Goal: Task Accomplishment & Management: Use online tool/utility

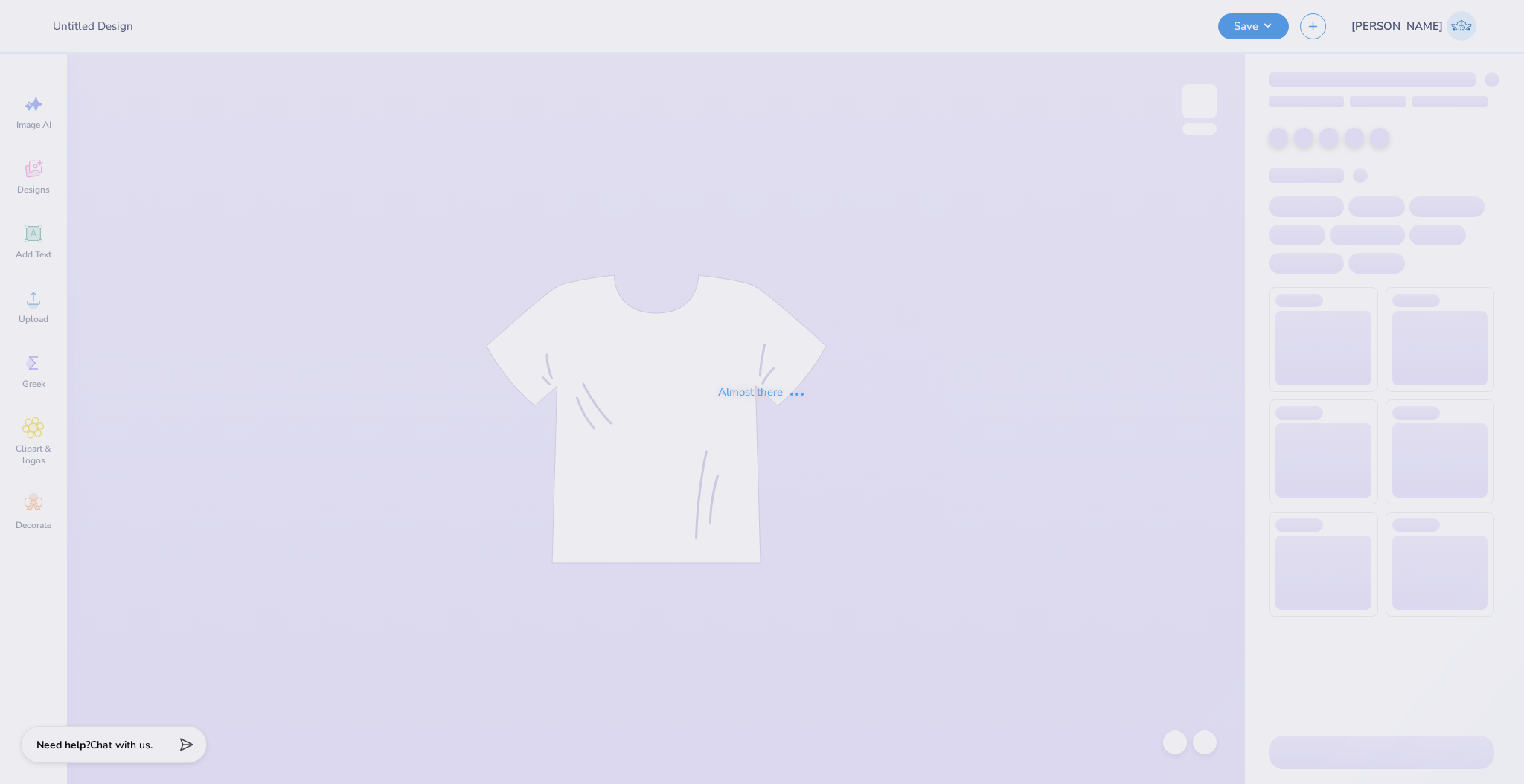
type input "fdoc"
type input "24"
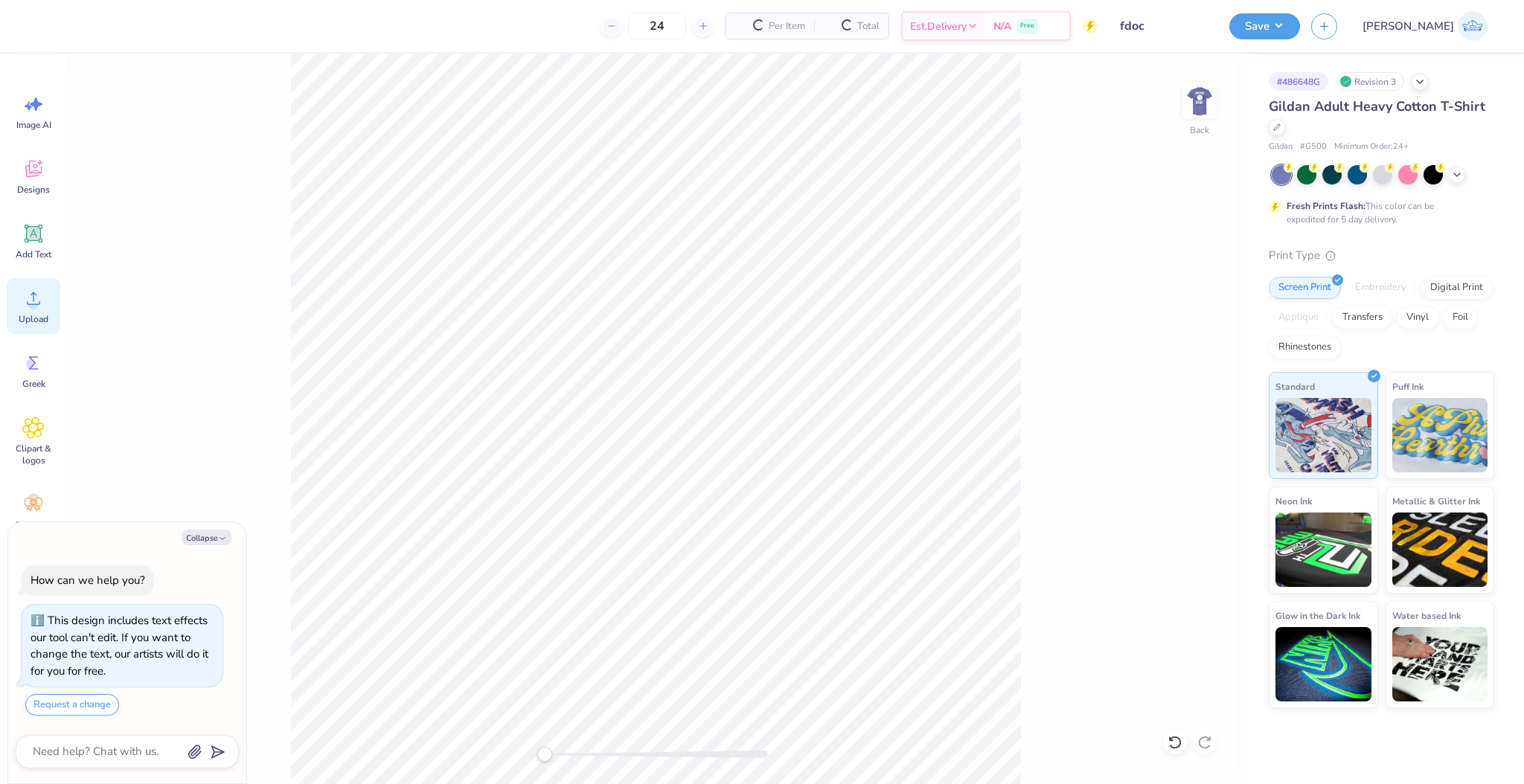
click at [36, 313] on div "Upload" at bounding box center [33, 306] width 53 height 56
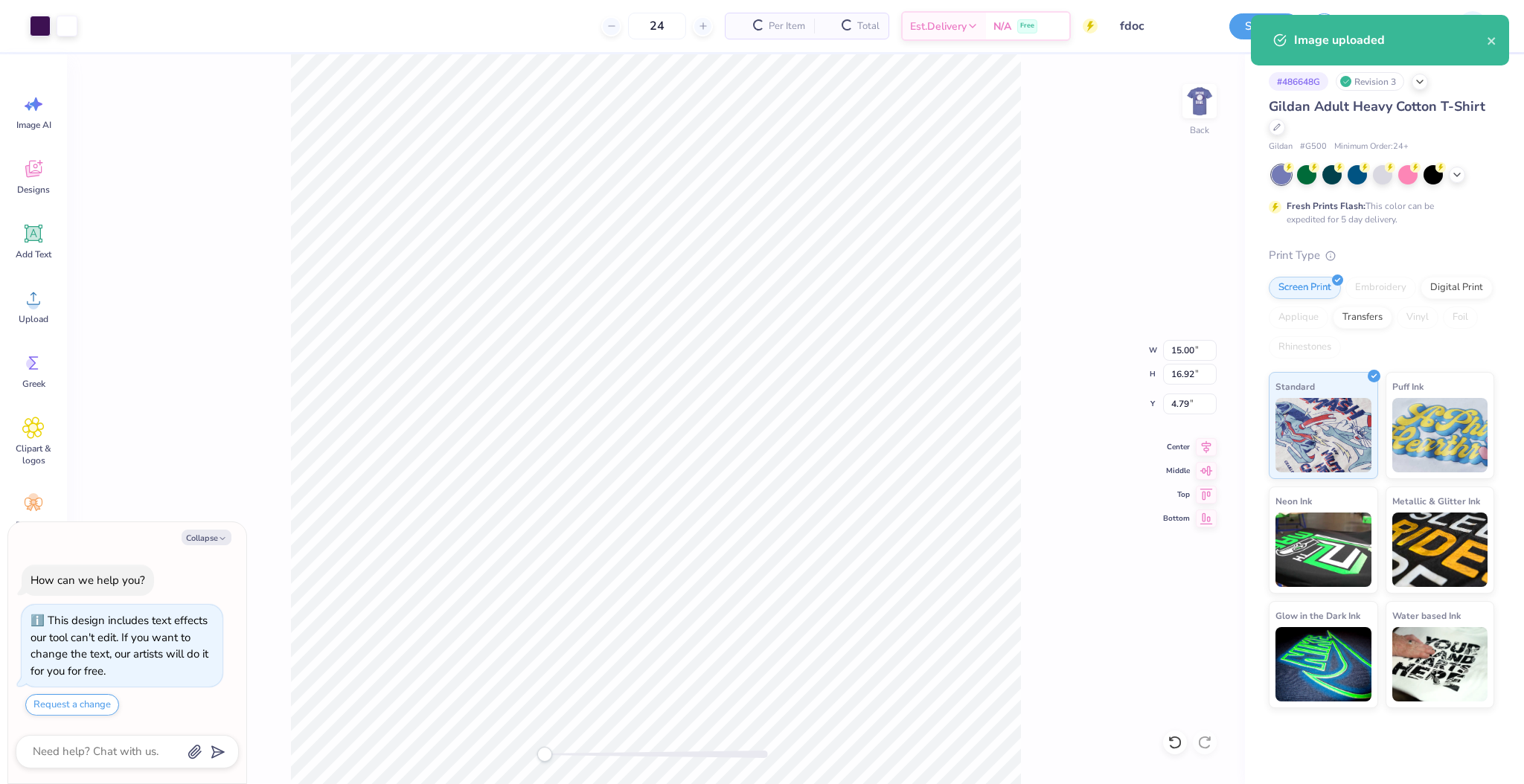
type textarea "x"
click at [1170, 341] on input "15.00" at bounding box center [1190, 350] width 53 height 21
type input "3.5"
type textarea "x"
type input "3.50"
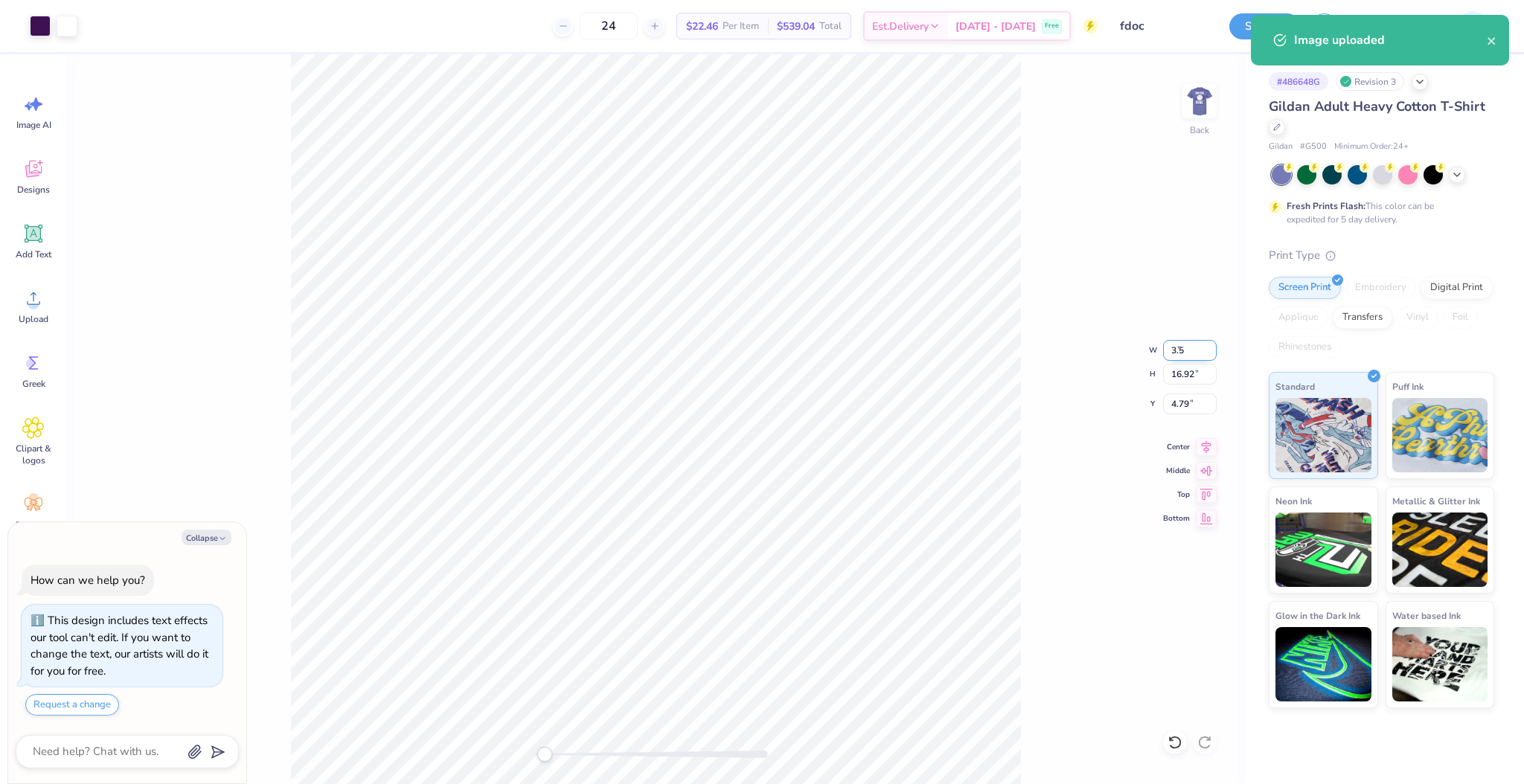
type input "3.95"
type input "11.27"
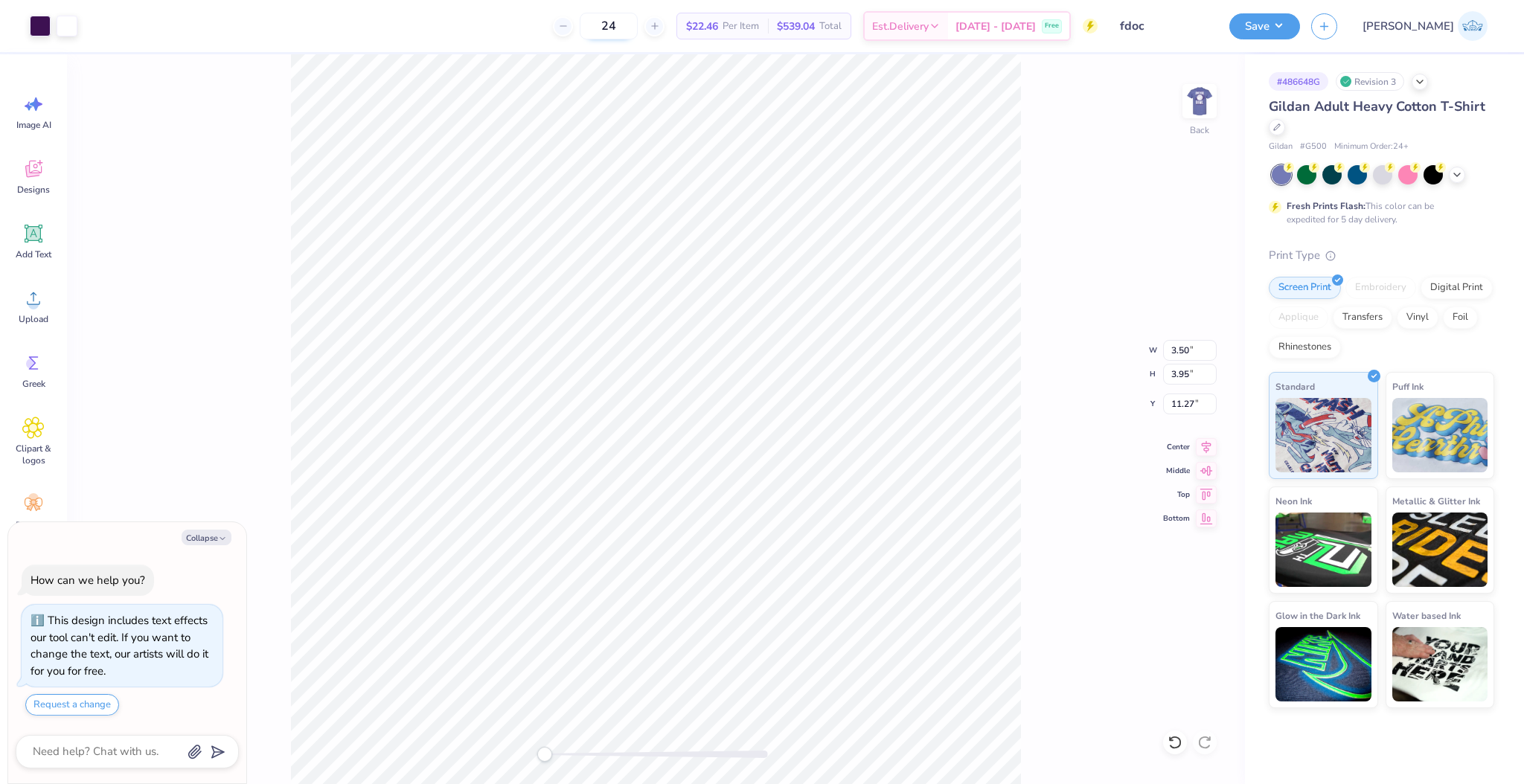
type textarea "x"
click at [1174, 396] on input "11.27" at bounding box center [1190, 404] width 53 height 21
type input "3"
click at [1084, 465] on div "Back W 3.50 3.50 " H 3.95 3.95 " Y 3 3 " Center Middle Top Bottom" at bounding box center [656, 419] width 1178 height 730
click at [1201, 113] on img at bounding box center [1200, 101] width 60 height 60
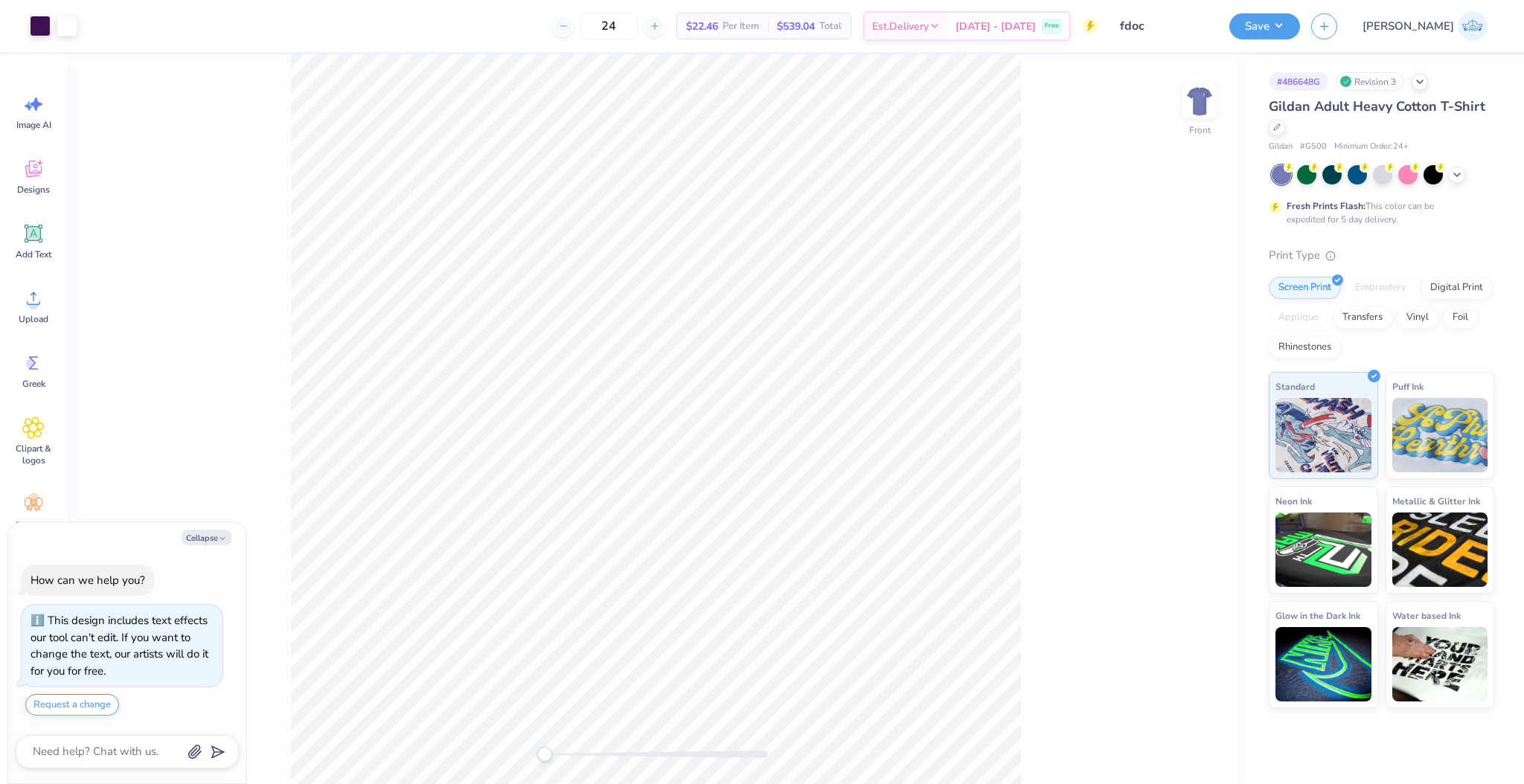
type textarea "x"
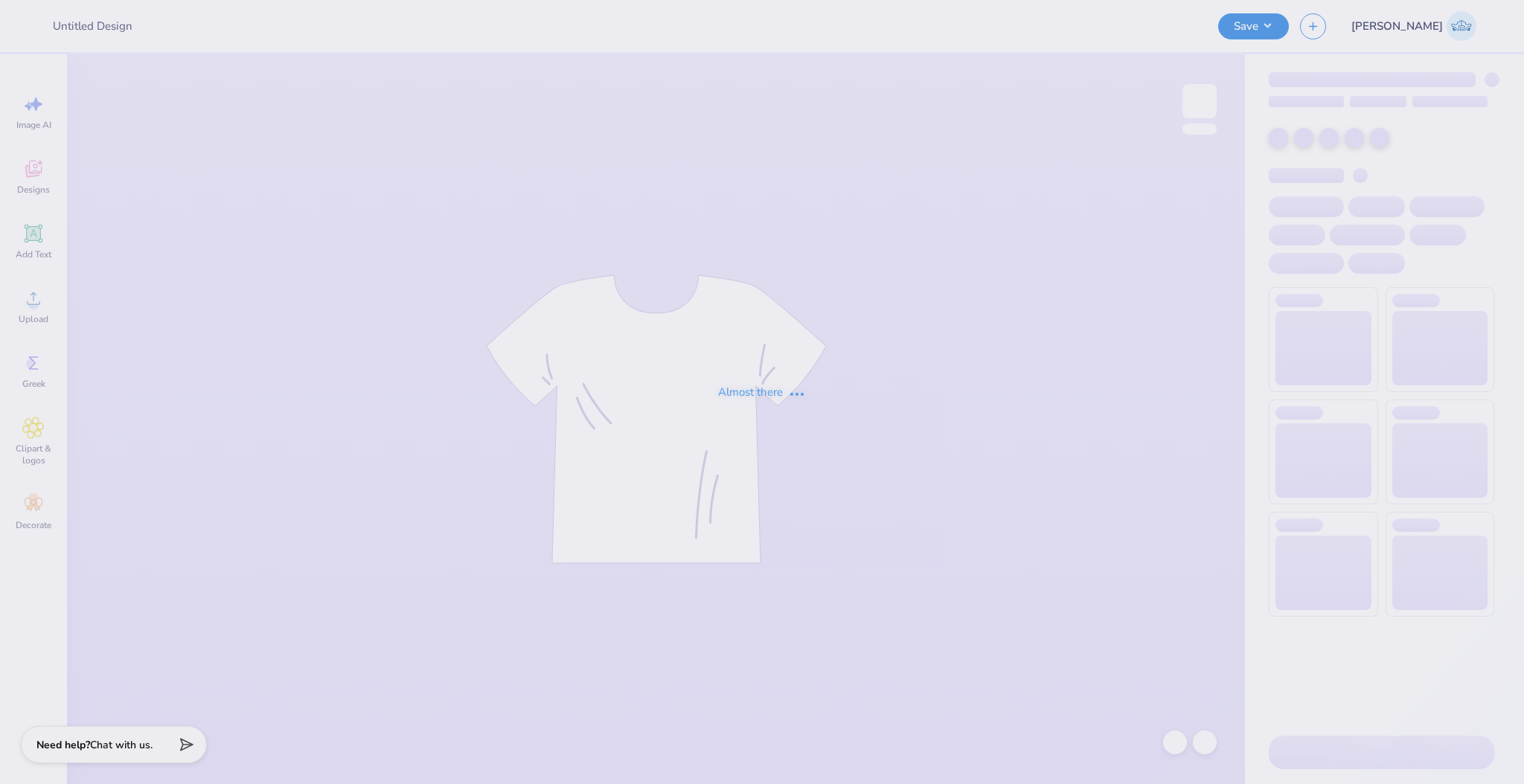
type input "fdoc"
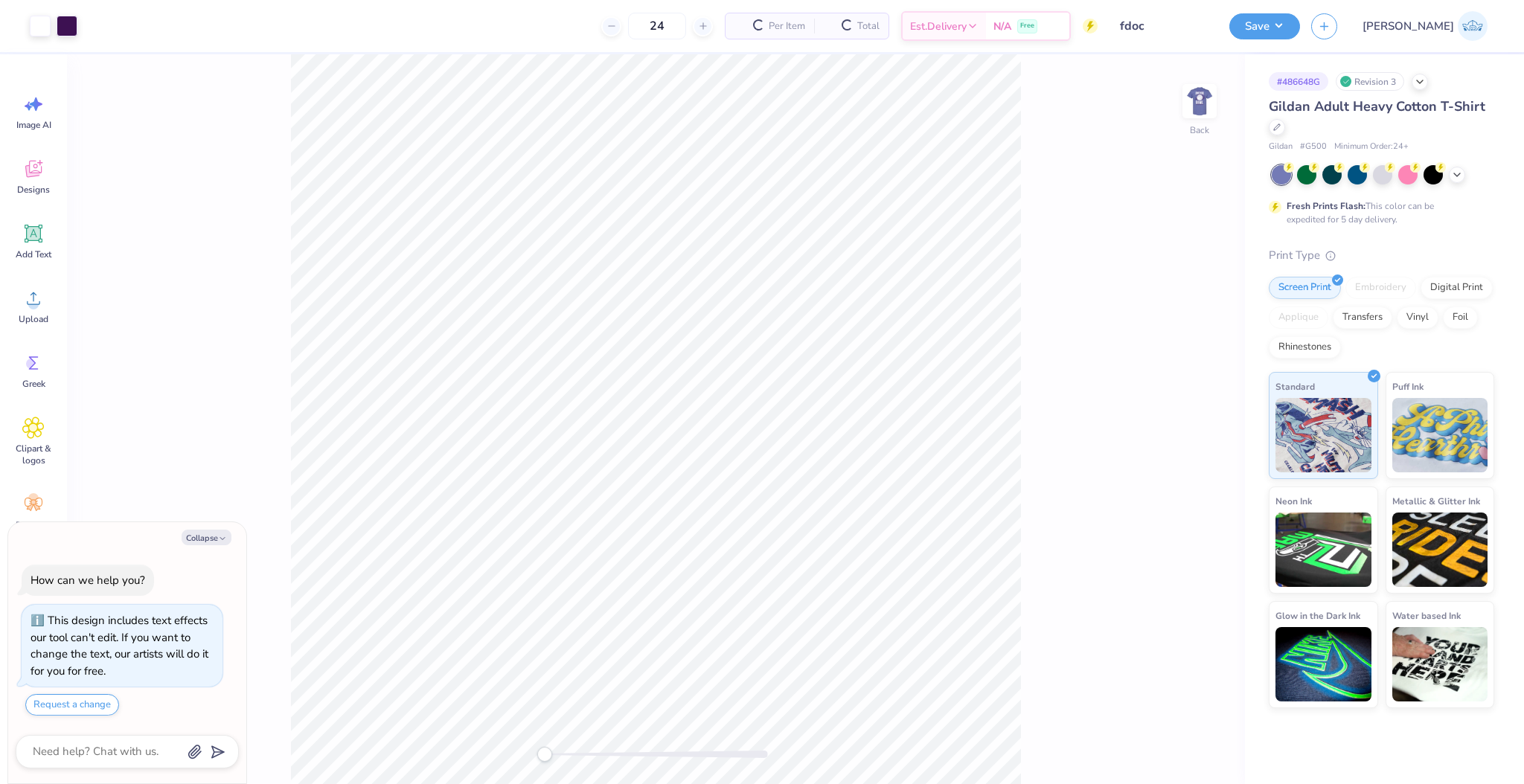
click at [1198, 109] on img at bounding box center [1200, 101] width 30 height 30
click at [38, 315] on span "Upload" at bounding box center [33, 319] width 30 height 12
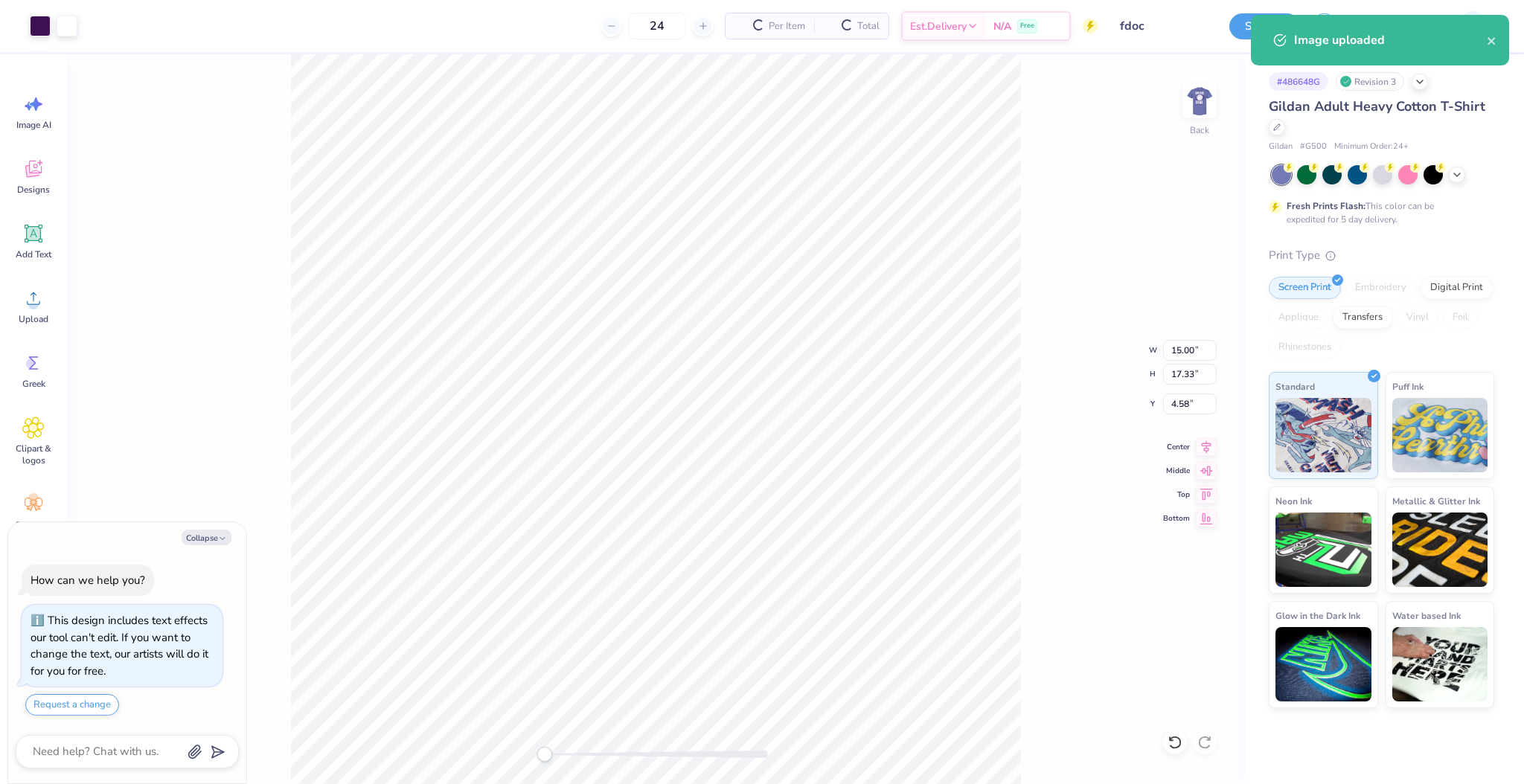
type textarea "x"
click at [1190, 349] on input "15.00" at bounding box center [1190, 350] width 53 height 21
type input "3.5"
type textarea "x"
type input "3.50"
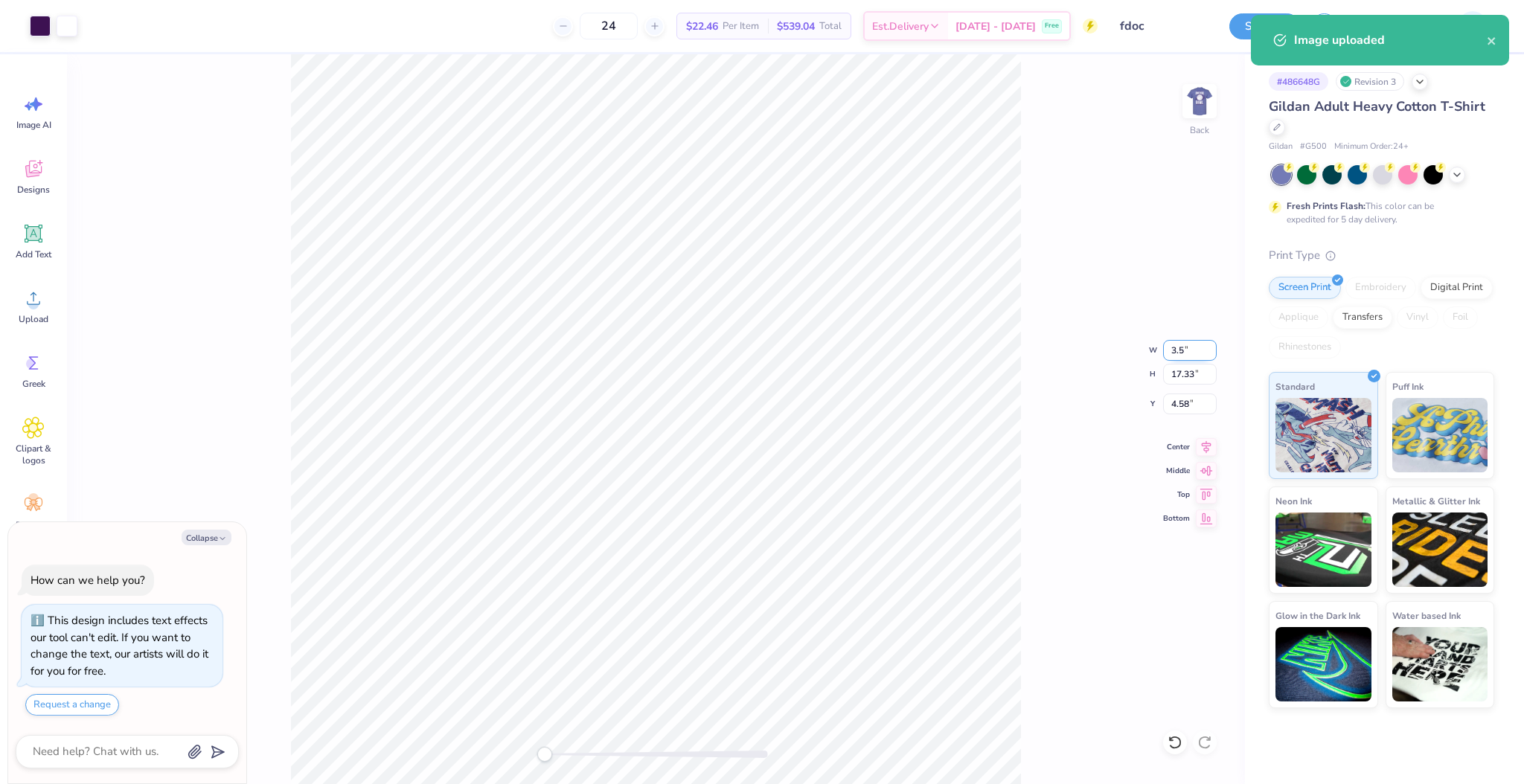
type input "4.04"
type input "11.23"
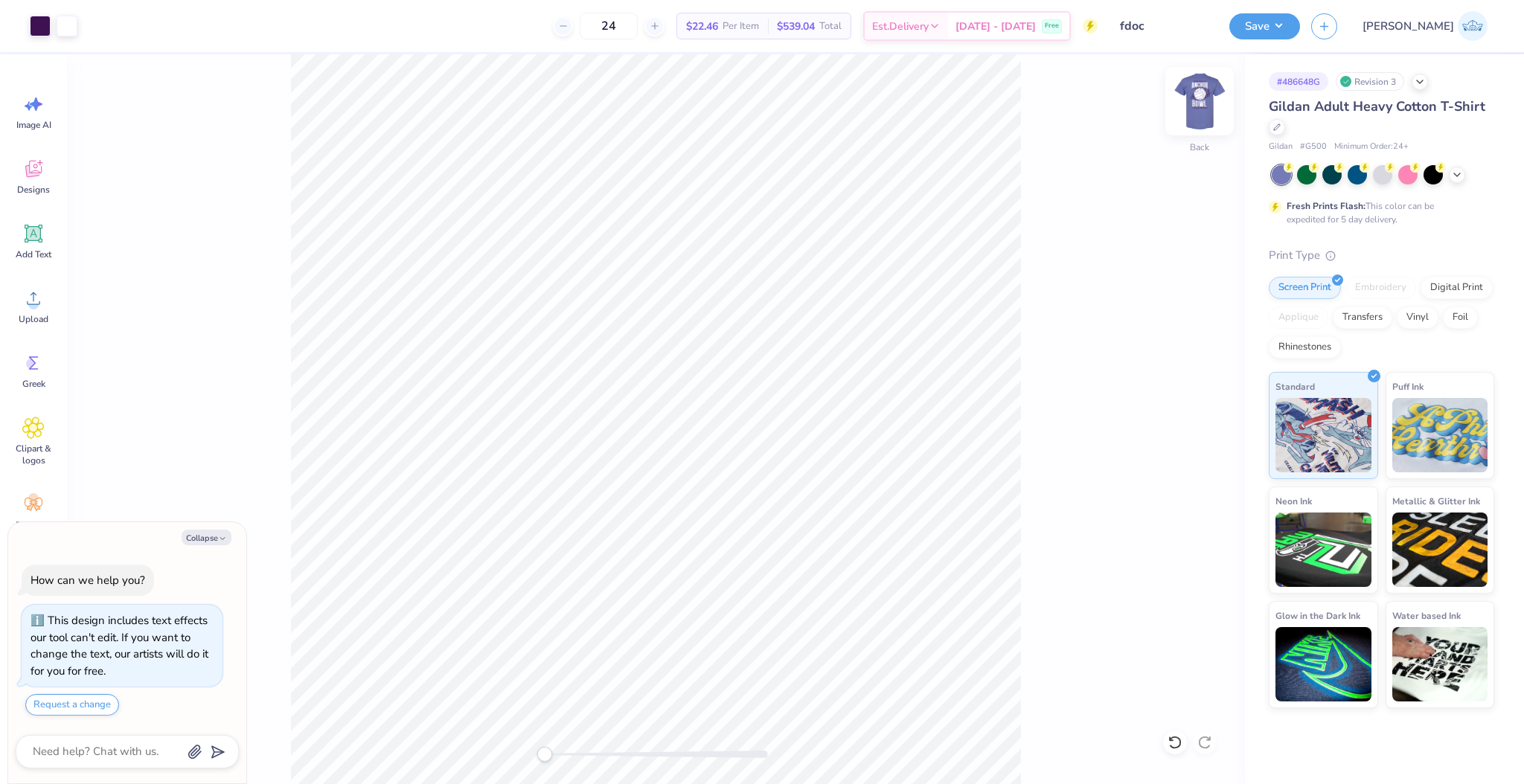
click at [1204, 107] on img at bounding box center [1200, 101] width 60 height 60
click at [1202, 107] on img at bounding box center [1200, 101] width 60 height 60
click at [1204, 107] on img at bounding box center [1200, 101] width 60 height 60
type textarea "x"
type input "14.99"
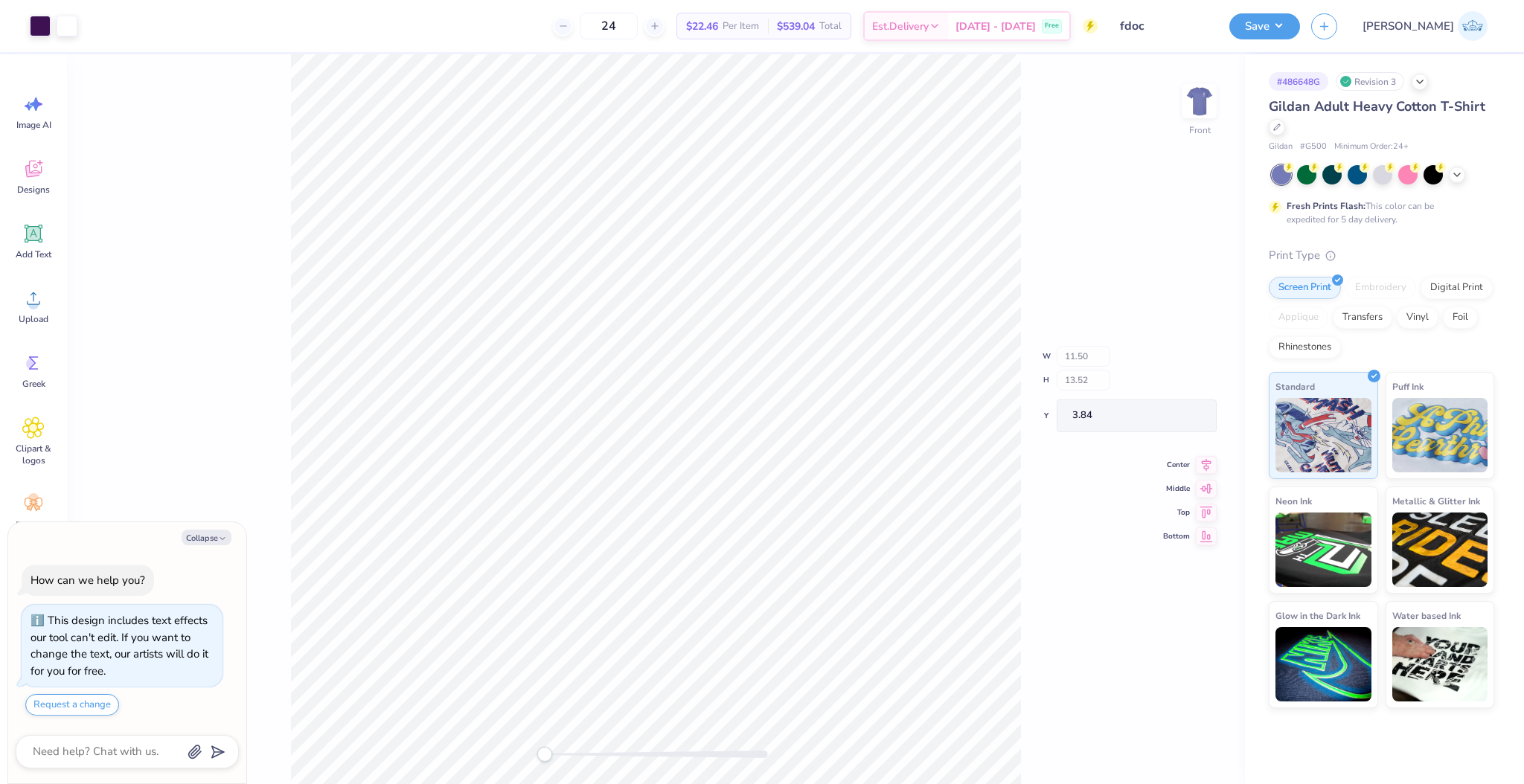
type input "3.00"
click at [1189, 391] on input "14.99" at bounding box center [1190, 386] width 53 height 21
type input "154"
type textarea "x"
type input "13.80"
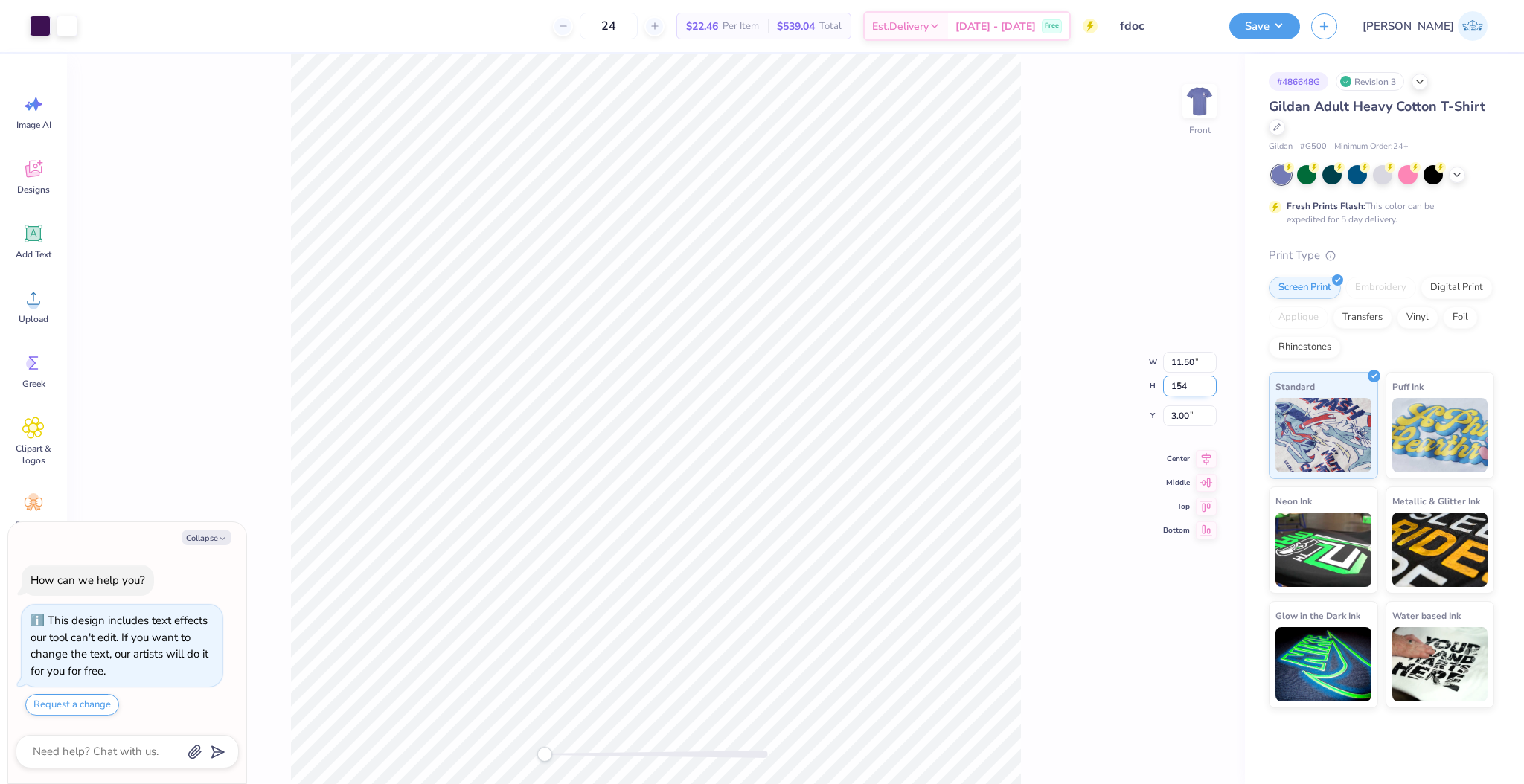
type input "18.00"
type input "1.50"
type input "15"
type textarea "x"
type input "11.50"
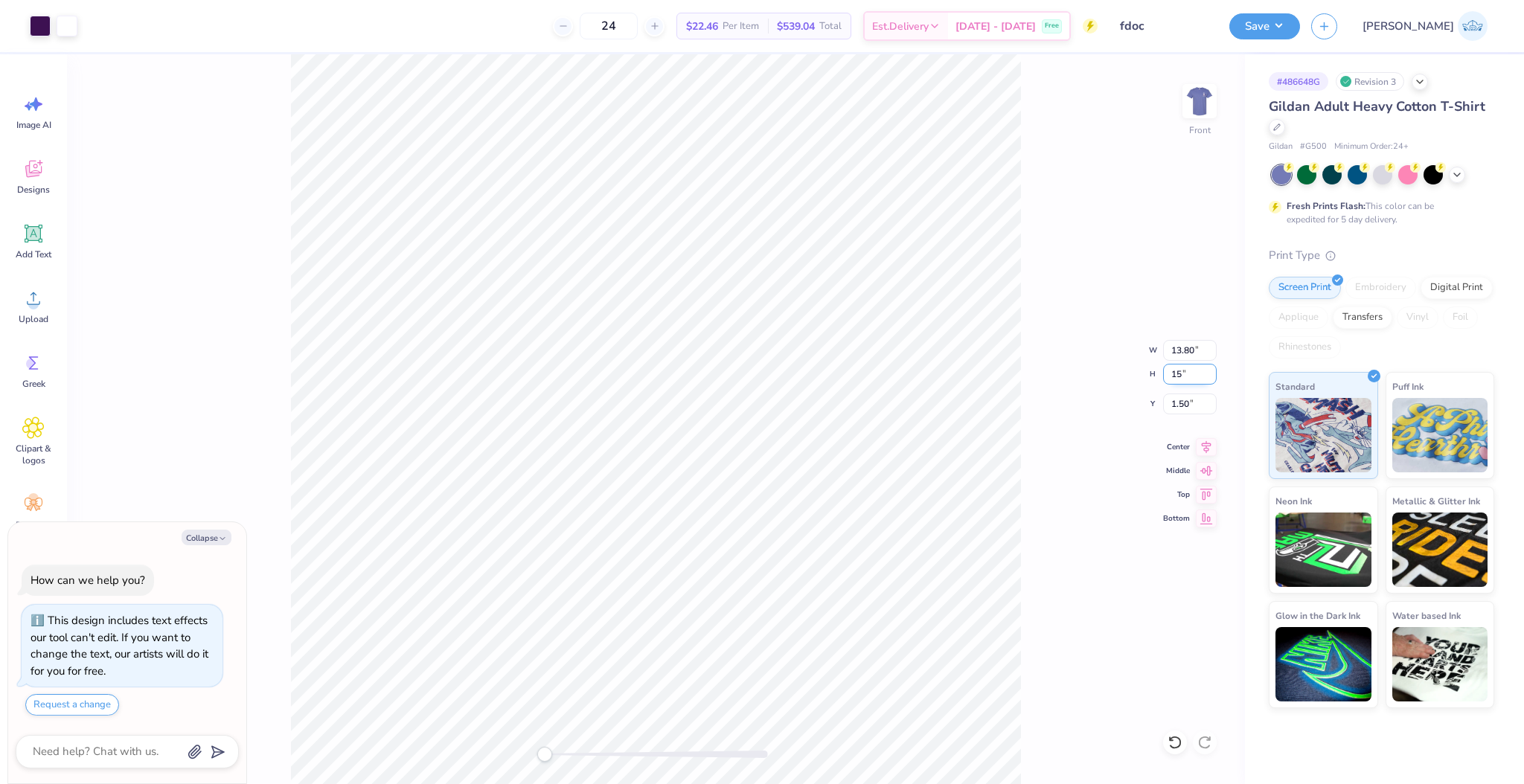
type input "15.00"
type input "3.00"
click at [1170, 406] on input "3.00" at bounding box center [1190, 404] width 53 height 21
click at [1209, 92] on img at bounding box center [1200, 101] width 60 height 60
click at [1300, 31] on button "Save" at bounding box center [1265, 23] width 70 height 26
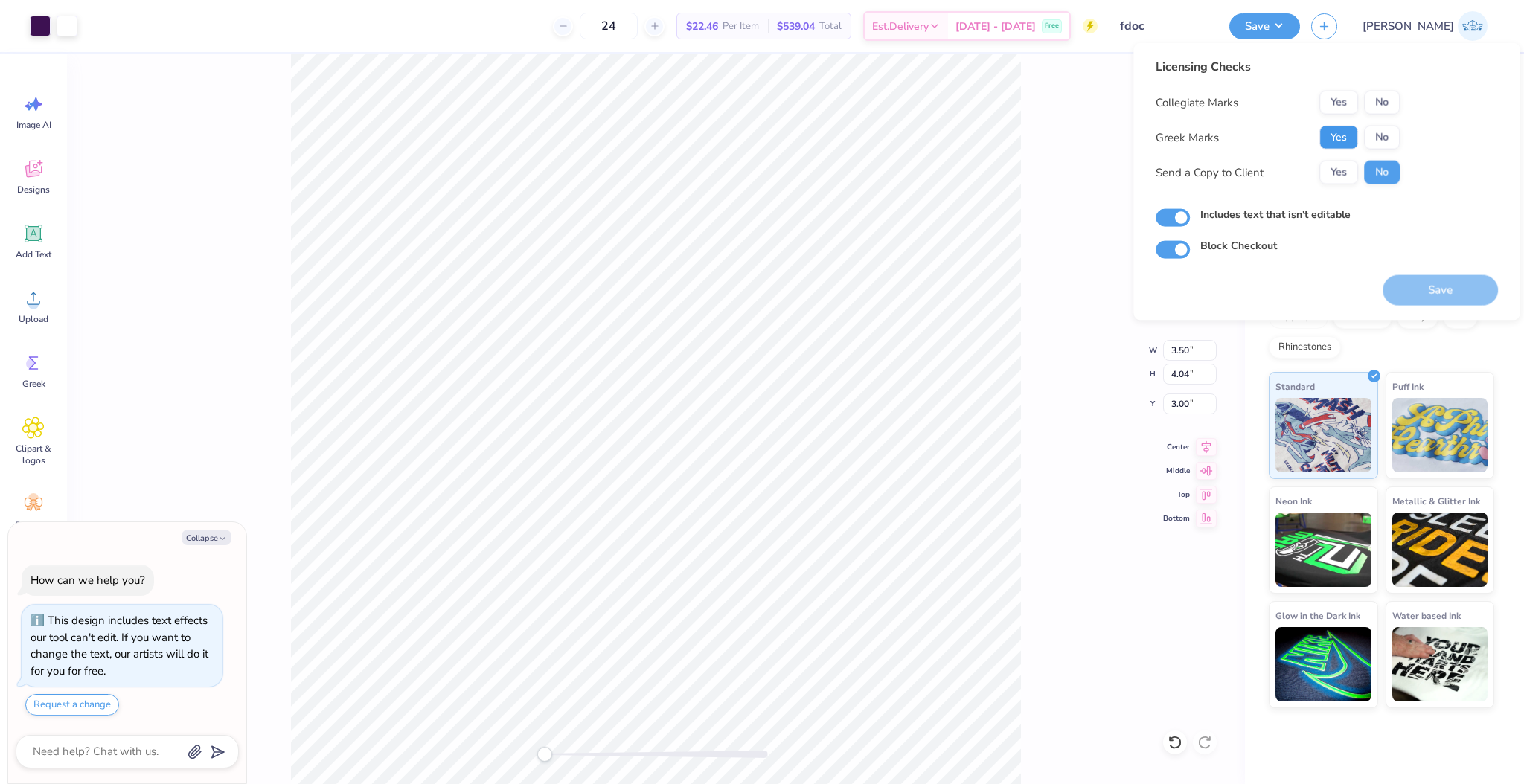
click at [1352, 143] on button "Yes" at bounding box center [1339, 137] width 39 height 23
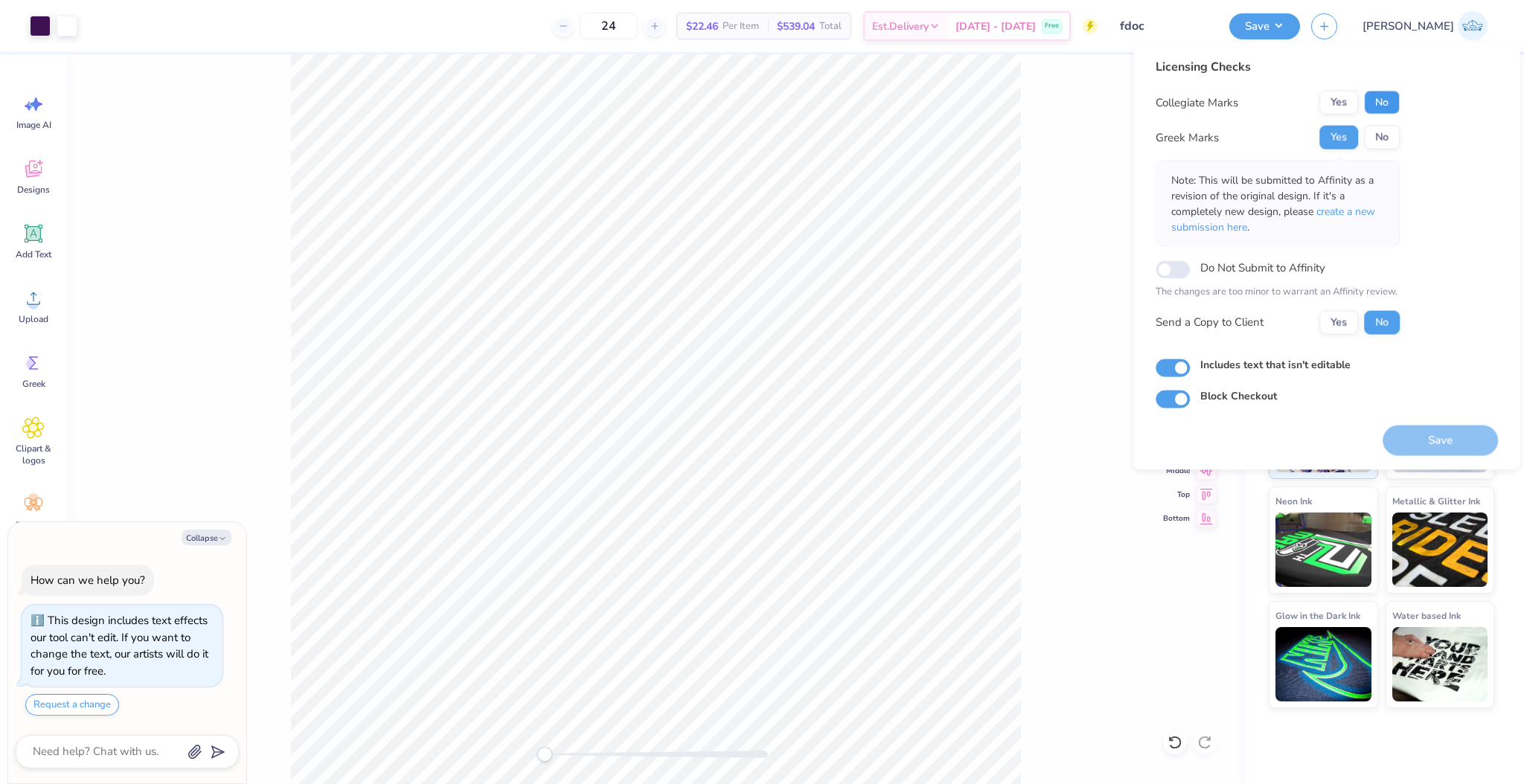
click at [1376, 104] on button "No" at bounding box center [1382, 103] width 36 height 23
click at [1331, 322] on button "Yes" at bounding box center [1339, 322] width 39 height 23
click at [1412, 425] on button "Save" at bounding box center [1441, 440] width 116 height 31
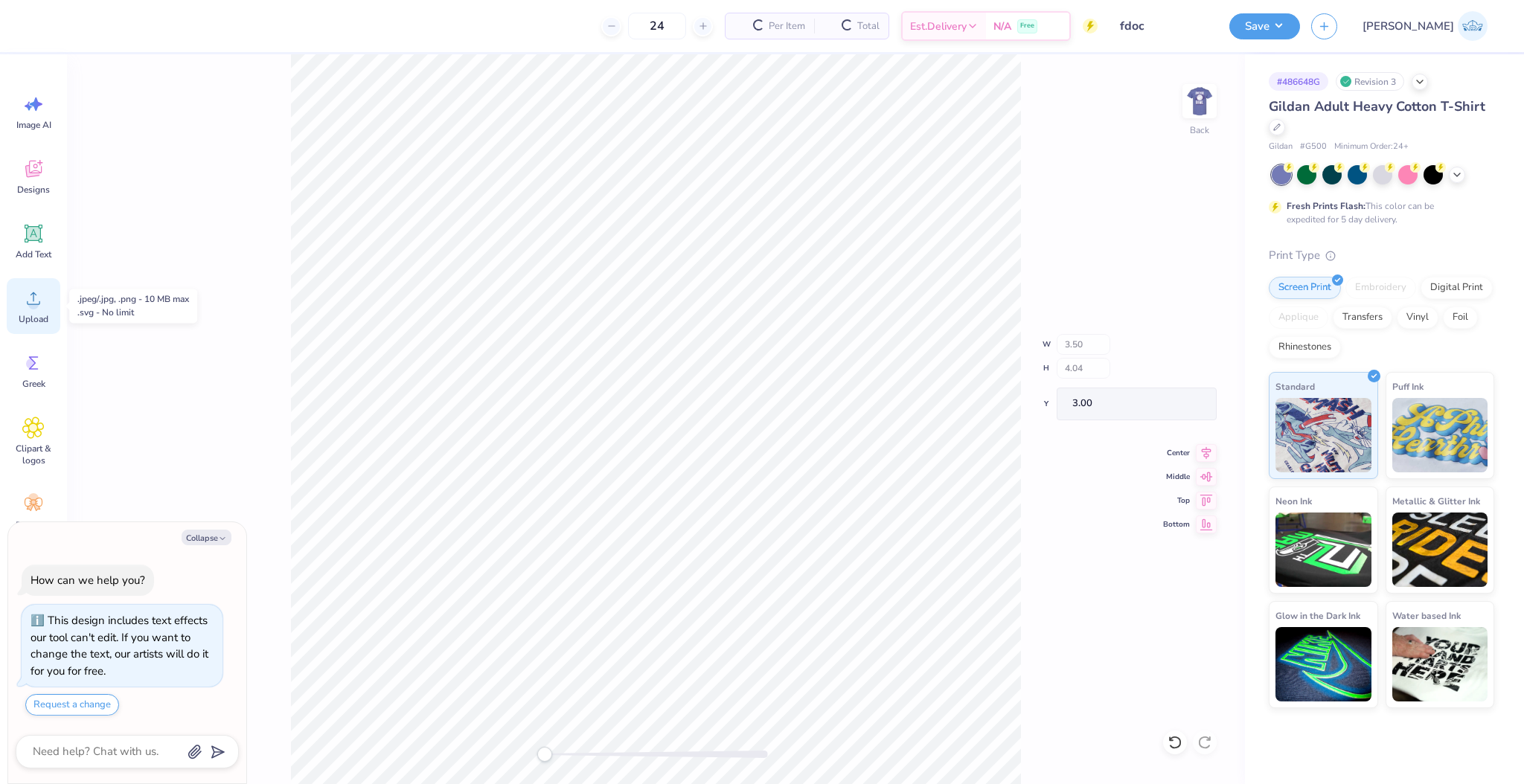
click at [38, 315] on span "Upload" at bounding box center [33, 319] width 30 height 12
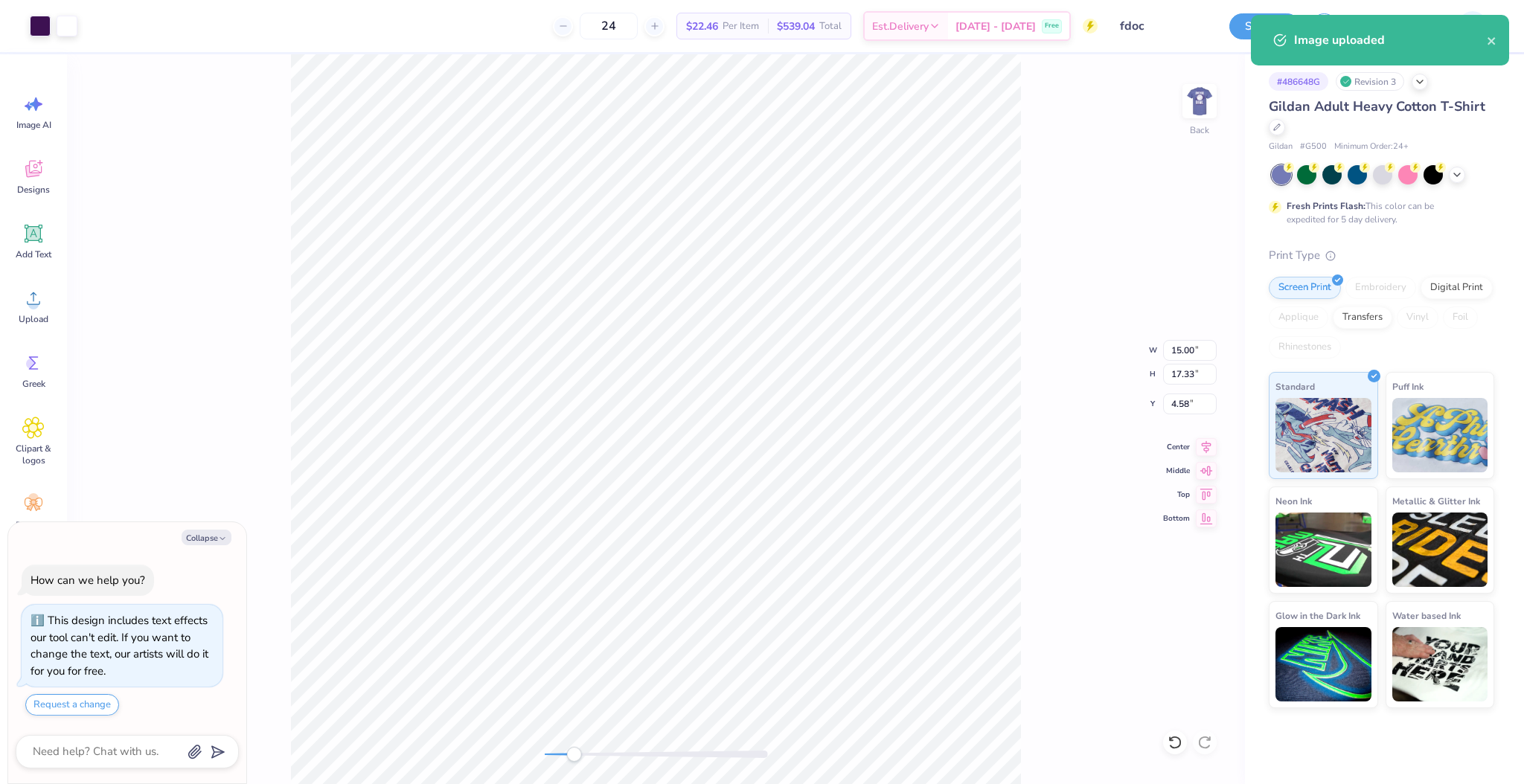
click at [574, 765] on div "Back W 15.00 15.00 " H 17.33 17.33 " Y 4.58 4.58 " Center Middle Top Bottom" at bounding box center [656, 419] width 1178 height 730
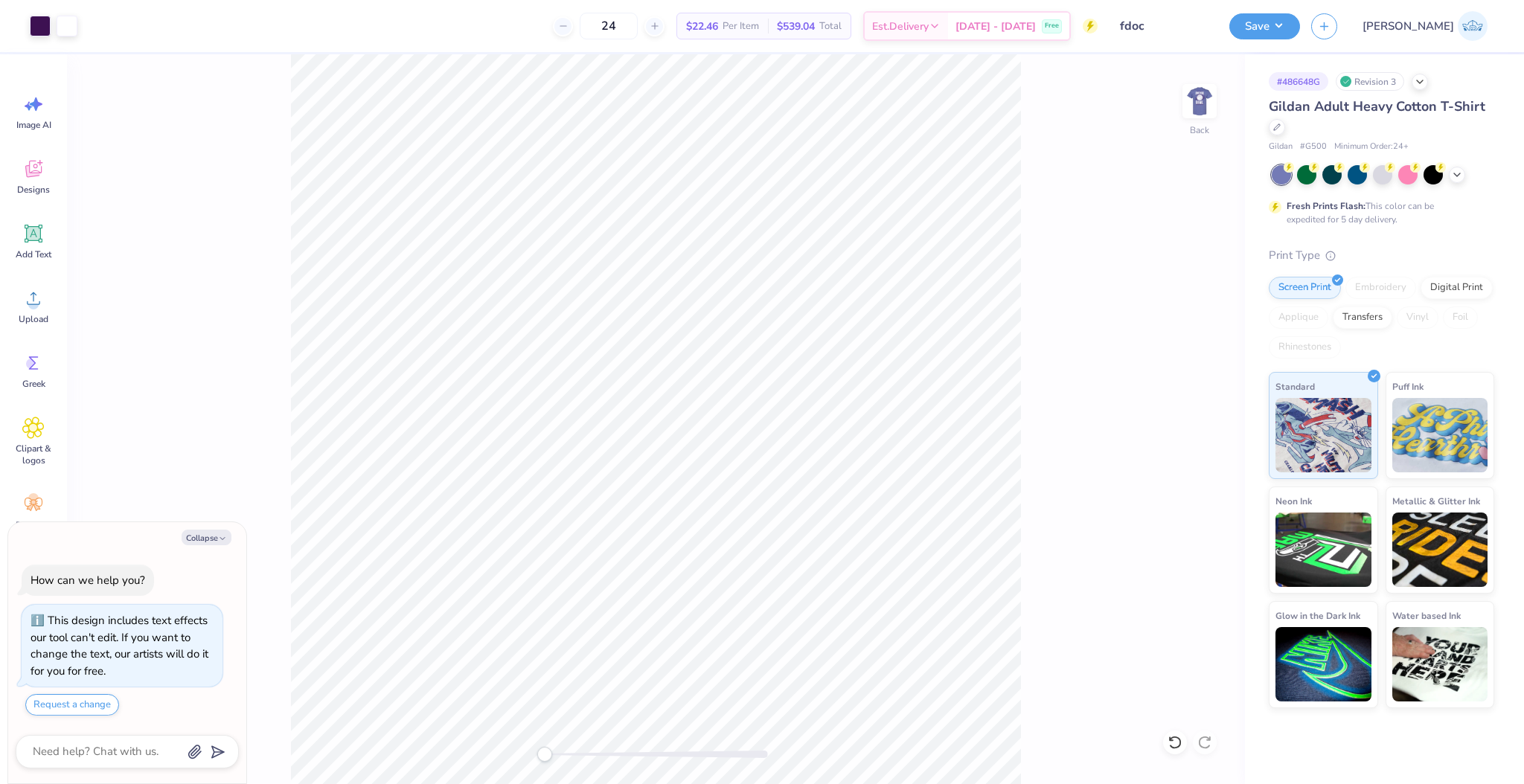
click at [530, 738] on div "Back" at bounding box center [656, 419] width 1178 height 730
type textarea "x"
click at [1164, 343] on input "15.00" at bounding box center [1190, 350] width 53 height 21
type input "3.5"
type textarea "x"
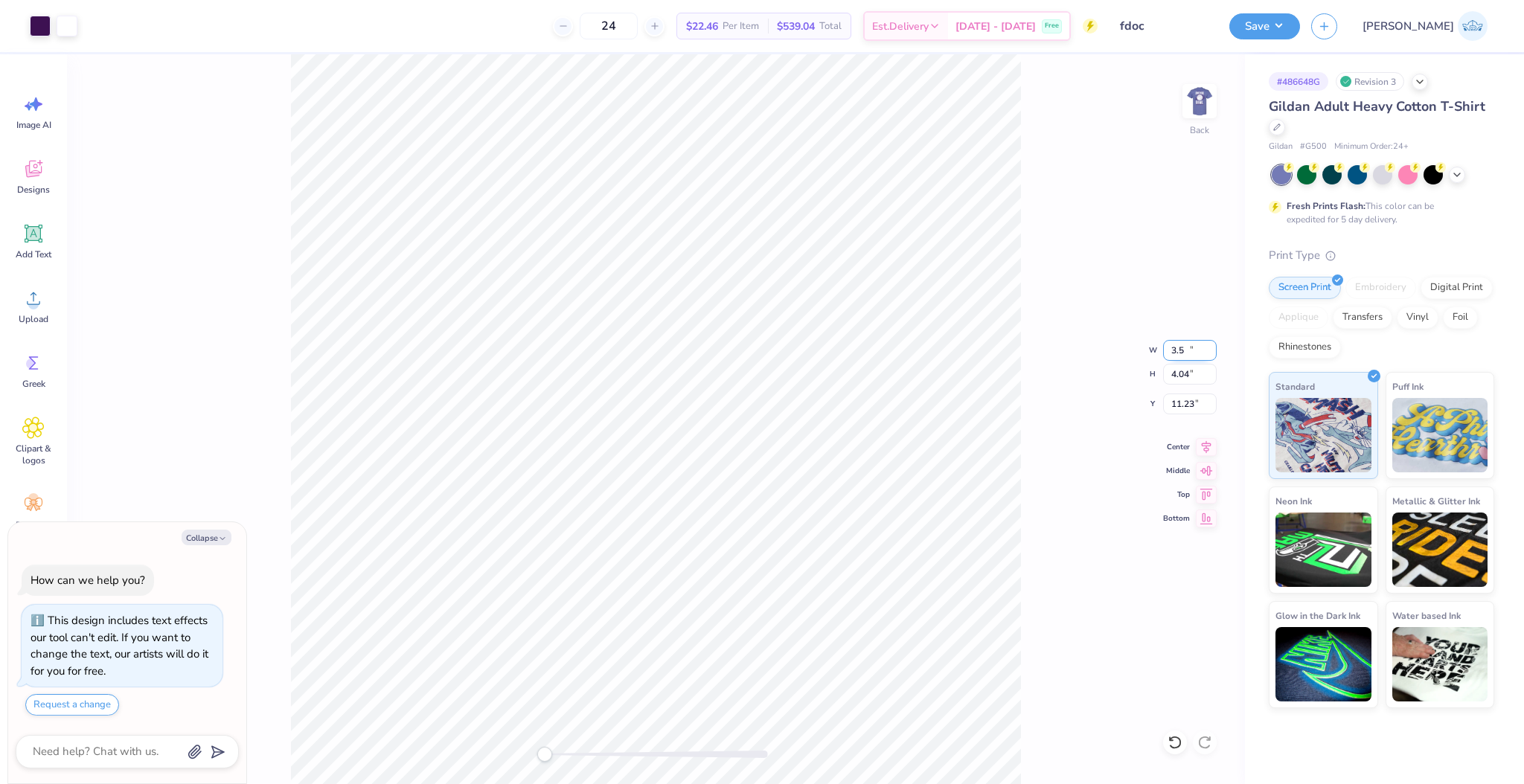
type input "3.50"
type input "4.04"
type input "11.23"
type textarea "x"
click at [1166, 411] on input "11.23" at bounding box center [1190, 404] width 53 height 21
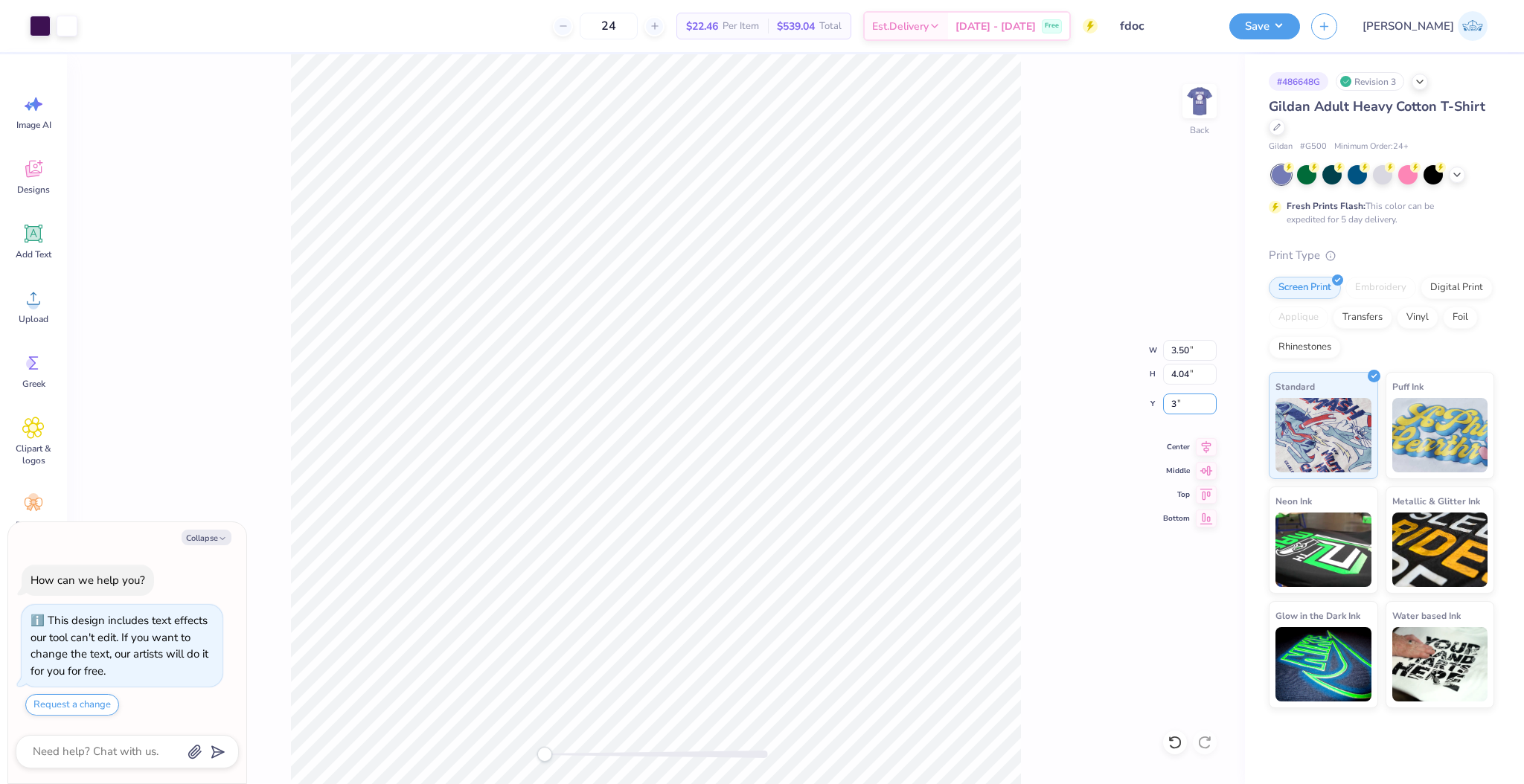
type input "3"
click at [1199, 103] on img at bounding box center [1200, 101] width 60 height 60
click at [1199, 103] on img at bounding box center [1200, 101] width 30 height 30
click at [540, 748] on div "Accessibility label" at bounding box center [545, 754] width 14 height 14
click at [1300, 28] on button "Save" at bounding box center [1265, 23] width 70 height 26
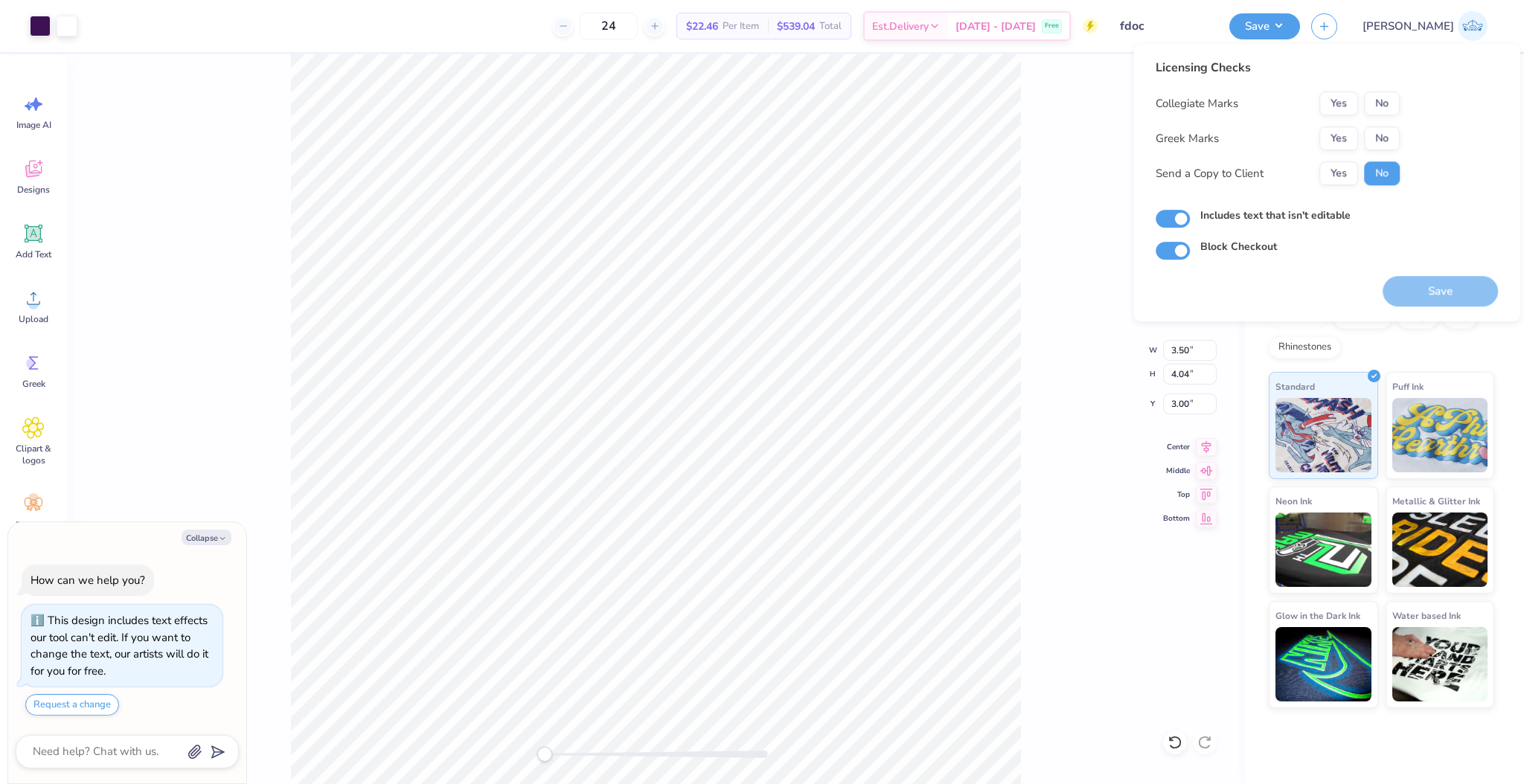
click at [1387, 80] on div "Licensing Checks Collegiate Marks Yes No Greek Marks Yes No Send a Copy to Clie…" at bounding box center [1277, 127] width 244 height 137
click at [1387, 96] on button "No" at bounding box center [1382, 103] width 36 height 23
click at [1340, 148] on button "Yes" at bounding box center [1339, 138] width 39 height 23
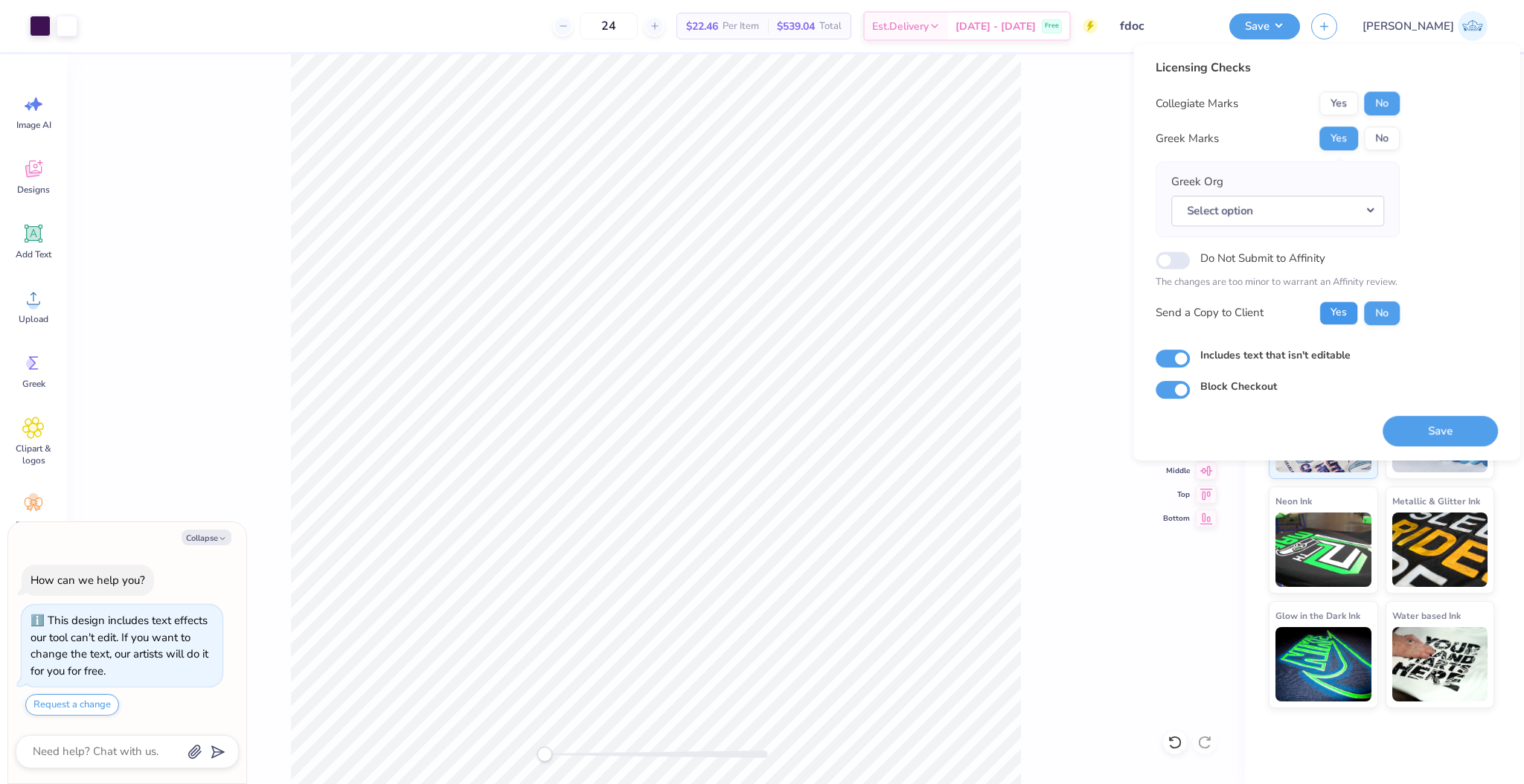
click at [1344, 311] on button "Yes" at bounding box center [1339, 313] width 39 height 23
click at [1420, 421] on button "Save" at bounding box center [1441, 432] width 116 height 31
type textarea "x"
